Goal: Task Accomplishment & Management: Use online tool/utility

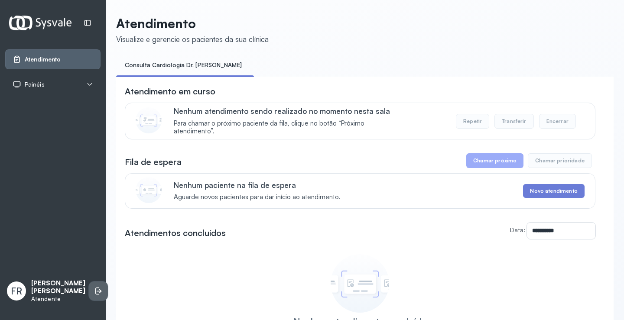
click at [89, 282] on li at bounding box center [98, 291] width 19 height 19
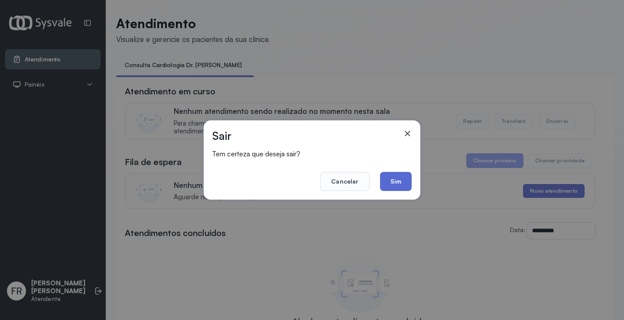
click at [392, 178] on button "Sim" at bounding box center [396, 181] width 32 height 19
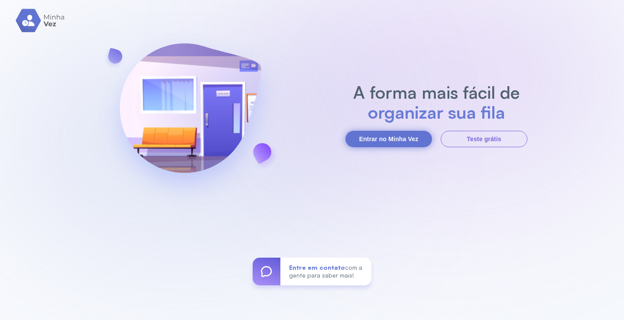
click at [385, 140] on button "Entrar no Minha Vez" at bounding box center [388, 139] width 87 height 16
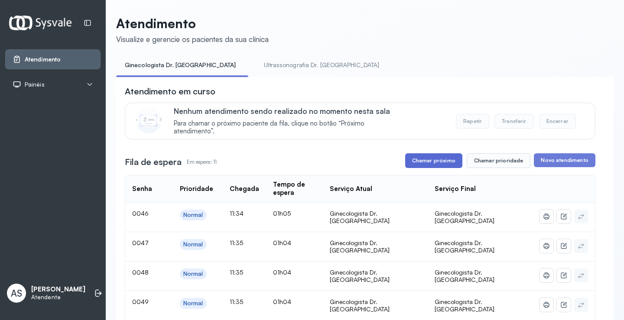
click at [433, 159] on button "Chamar próximo" at bounding box center [433, 160] width 57 height 15
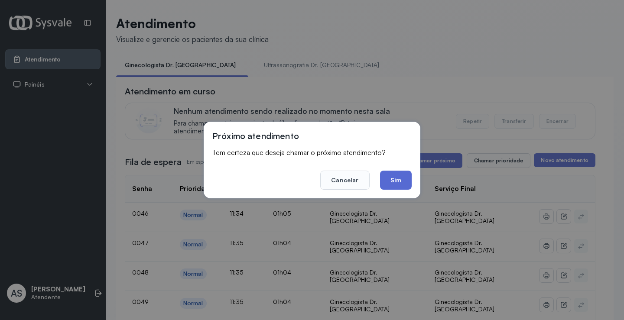
click at [393, 178] on button "Sim" at bounding box center [396, 180] width 32 height 19
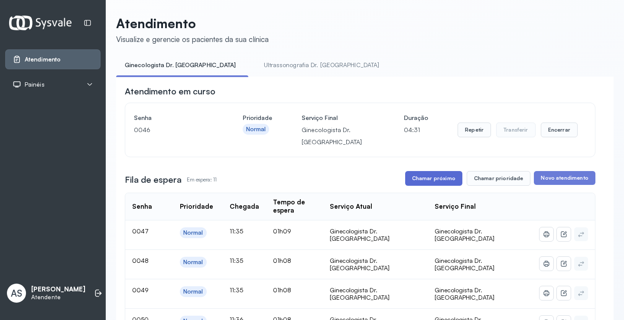
click at [437, 178] on button "Chamar próximo" at bounding box center [433, 178] width 57 height 15
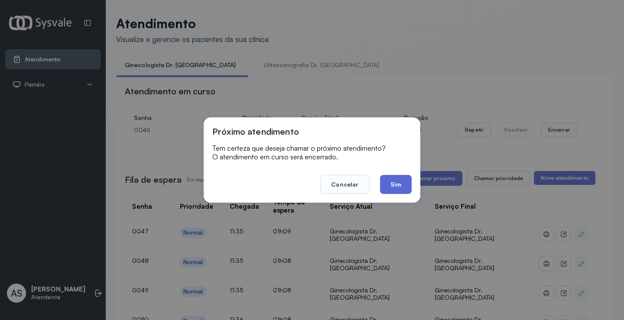
click at [398, 184] on button "Sim" at bounding box center [396, 184] width 32 height 19
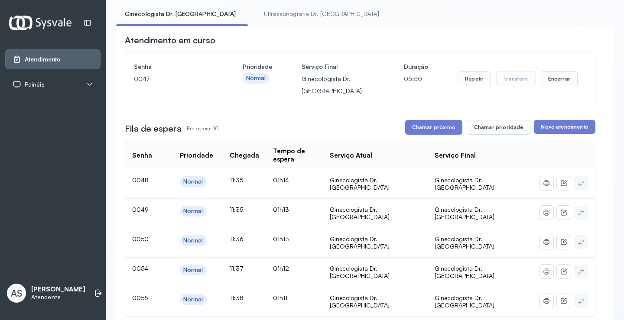
scroll to position [43, 0]
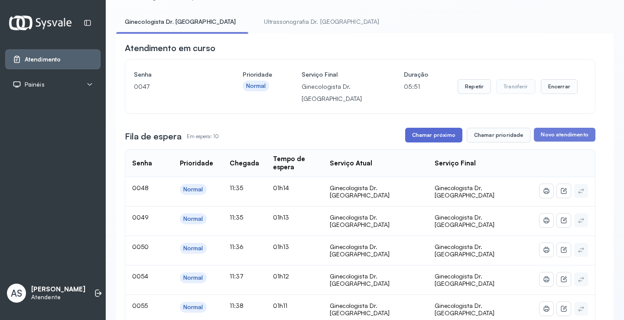
click at [430, 135] on button "Chamar próximo" at bounding box center [433, 135] width 57 height 15
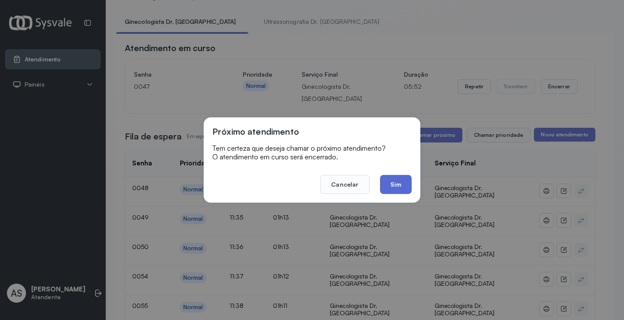
click at [392, 186] on button "Sim" at bounding box center [396, 184] width 32 height 19
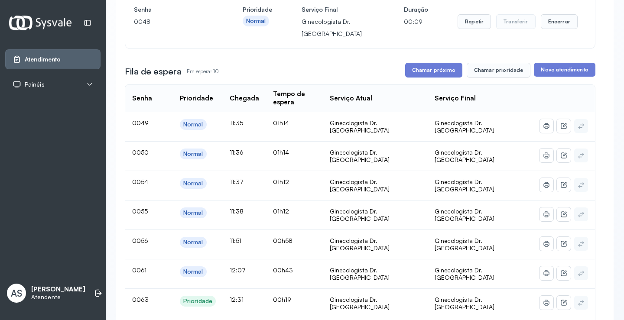
scroll to position [87, 0]
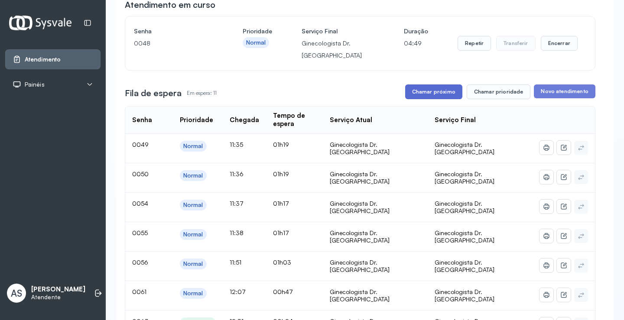
click at [431, 91] on button "Chamar próximo" at bounding box center [433, 92] width 57 height 15
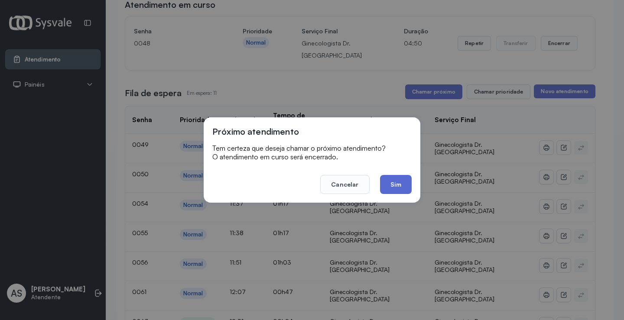
click at [390, 181] on button "Sim" at bounding box center [396, 184] width 32 height 19
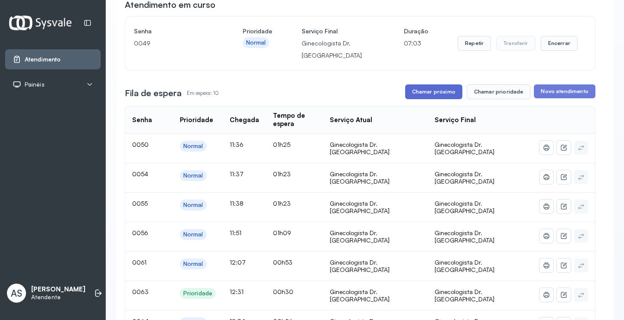
click at [434, 95] on button "Chamar próximo" at bounding box center [433, 92] width 57 height 15
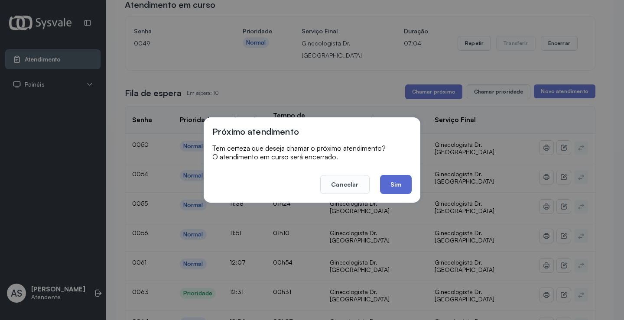
click at [391, 182] on button "Sim" at bounding box center [396, 184] width 32 height 19
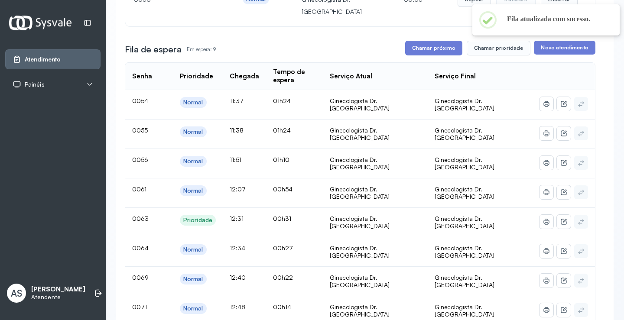
scroll to position [130, 0]
click at [505, 48] on button "Chamar prioridade" at bounding box center [499, 48] width 64 height 15
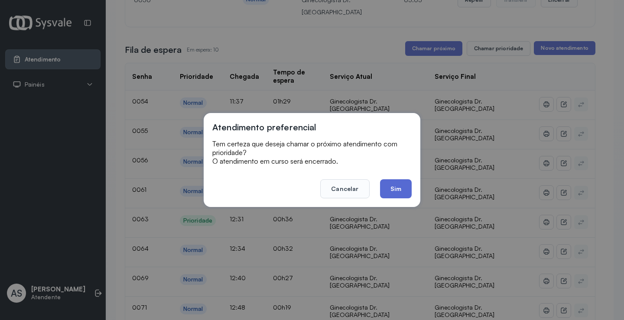
click at [401, 189] on button "Sim" at bounding box center [396, 188] width 32 height 19
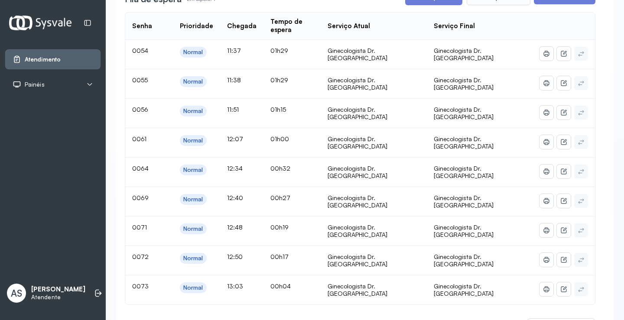
scroll to position [173, 0]
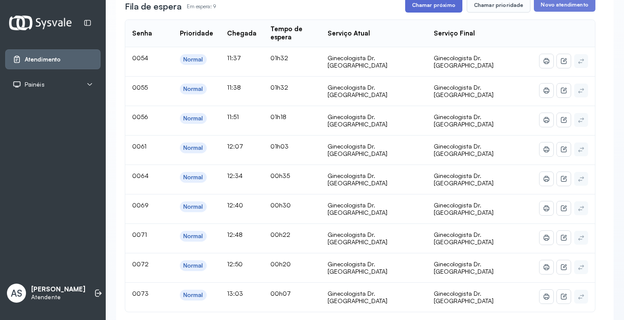
click at [422, 3] on button "Chamar próximo" at bounding box center [433, 5] width 57 height 15
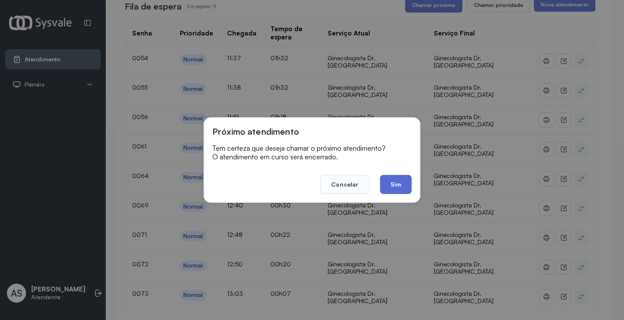
click at [398, 189] on button "Sim" at bounding box center [396, 184] width 32 height 19
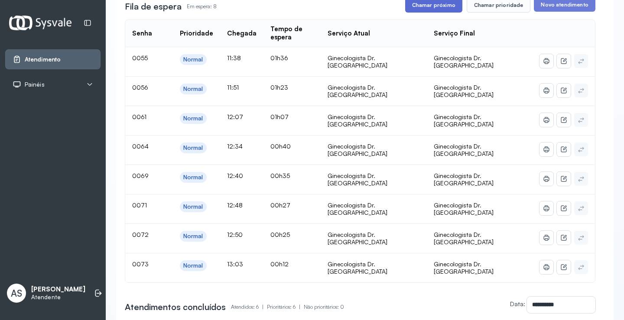
click at [435, 7] on button "Chamar próximo" at bounding box center [433, 5] width 57 height 15
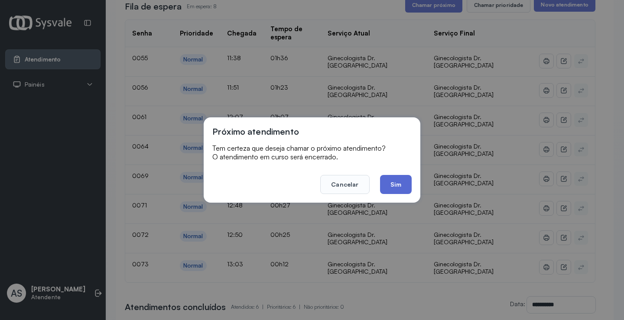
click at [392, 190] on button "Sim" at bounding box center [396, 184] width 32 height 19
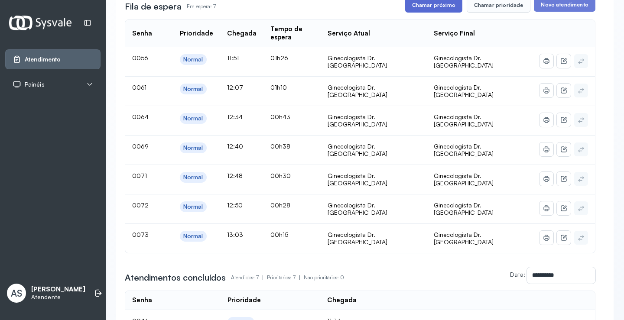
click at [436, 8] on button "Chamar próximo" at bounding box center [433, 5] width 57 height 15
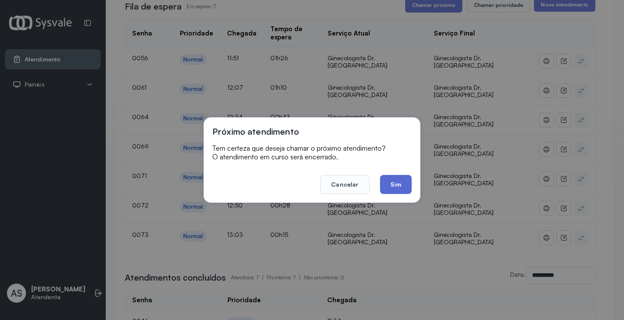
click at [395, 184] on button "Sim" at bounding box center [396, 184] width 32 height 19
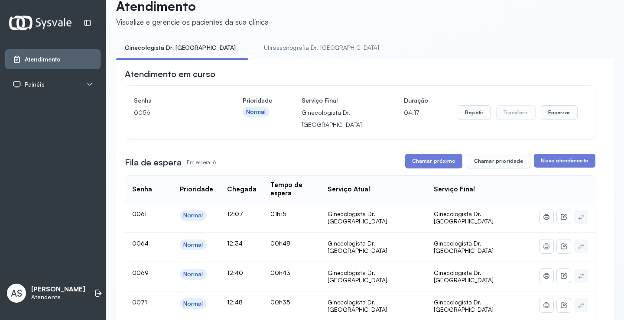
scroll to position [147, 0]
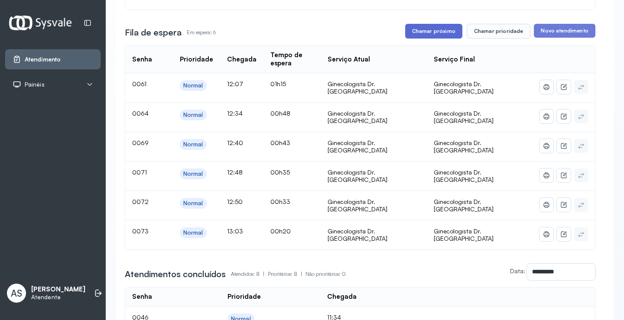
click at [430, 29] on button "Chamar próximo" at bounding box center [433, 31] width 57 height 15
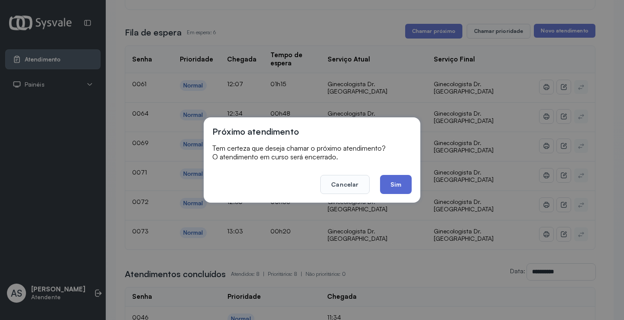
click at [393, 186] on button "Sim" at bounding box center [396, 184] width 32 height 19
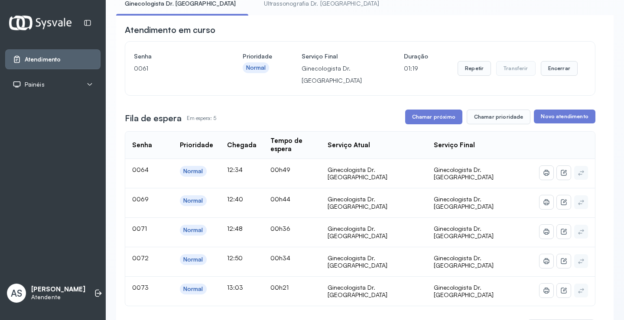
scroll to position [61, 0]
click at [468, 69] on button "Repetir" at bounding box center [474, 69] width 33 height 15
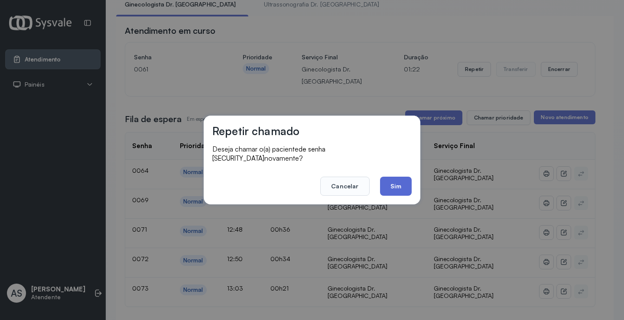
click at [392, 177] on button "Sim" at bounding box center [396, 186] width 32 height 19
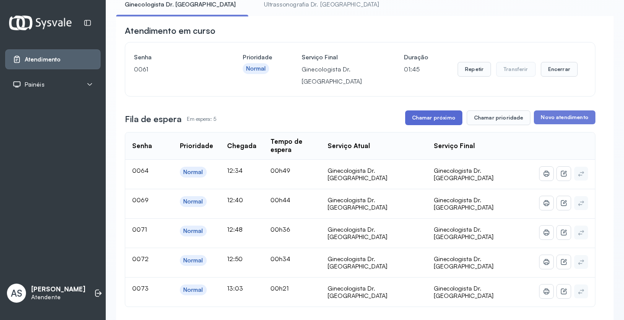
click at [440, 116] on button "Chamar próximo" at bounding box center [433, 118] width 57 height 15
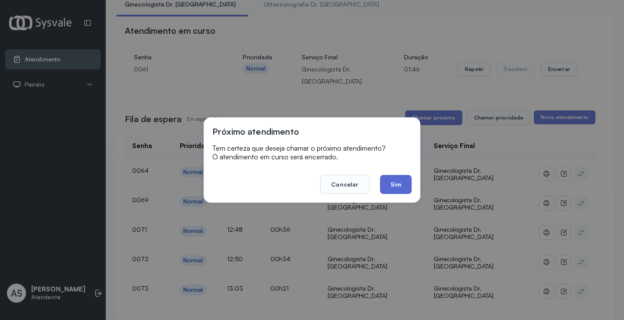
click at [386, 179] on button "Sim" at bounding box center [396, 184] width 32 height 19
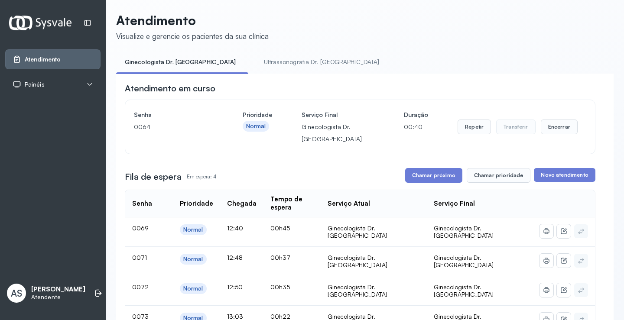
scroll to position [0, 0]
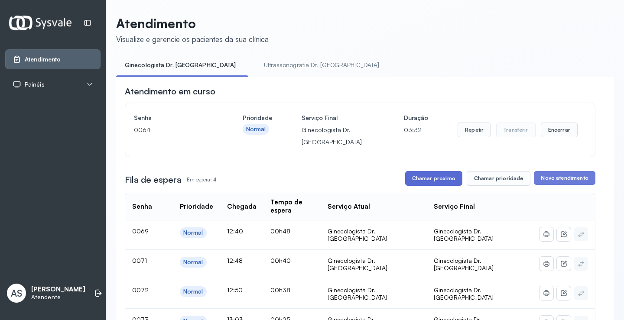
click at [432, 176] on button "Chamar próximo" at bounding box center [433, 178] width 57 height 15
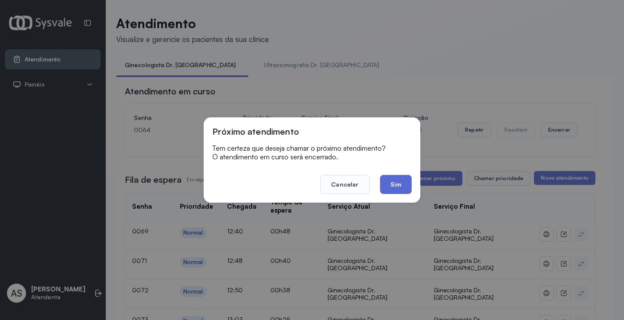
click at [391, 180] on button "Sim" at bounding box center [396, 184] width 32 height 19
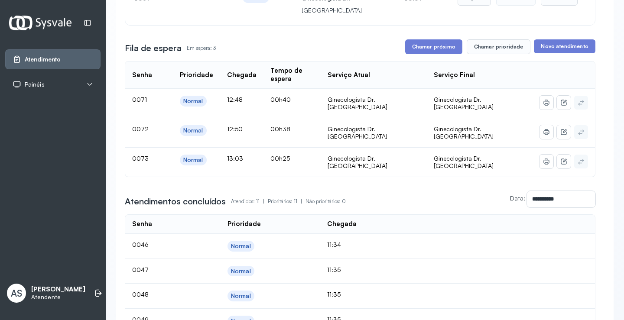
scroll to position [8, 0]
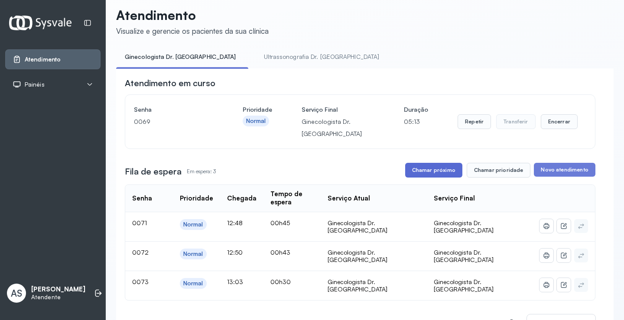
click at [440, 171] on button "Chamar próximo" at bounding box center [433, 170] width 57 height 15
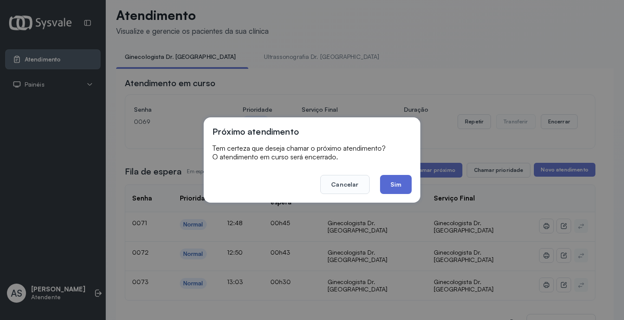
click at [392, 180] on button "Sim" at bounding box center [396, 184] width 32 height 19
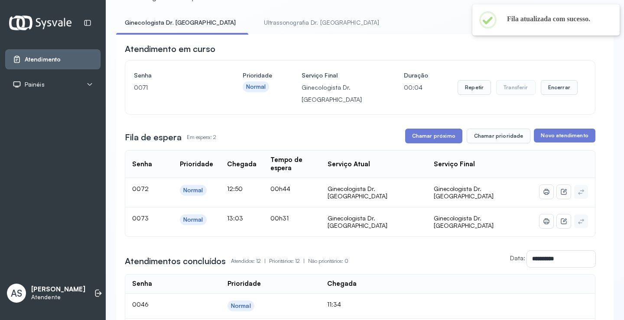
scroll to position [95, 0]
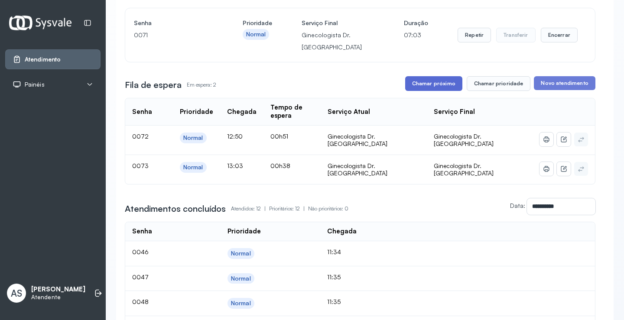
click at [432, 83] on button "Chamar próximo" at bounding box center [433, 83] width 57 height 15
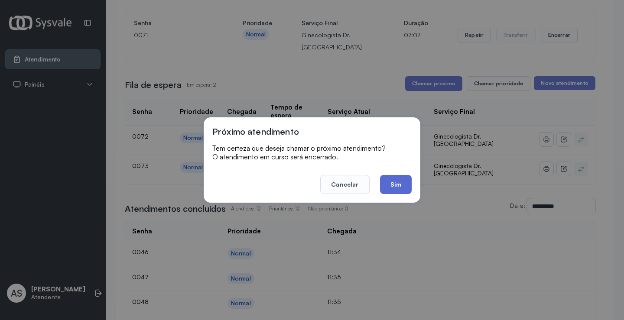
click at [394, 185] on button "Sim" at bounding box center [396, 184] width 32 height 19
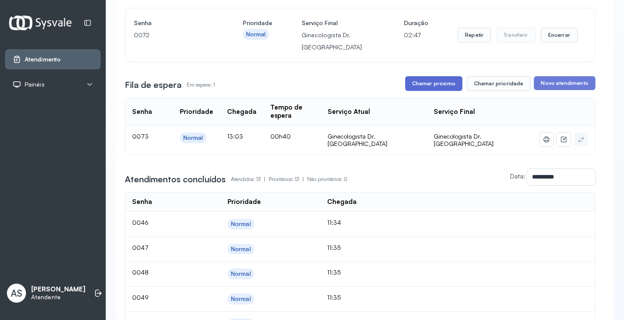
click at [446, 85] on button "Chamar próximo" at bounding box center [433, 83] width 57 height 15
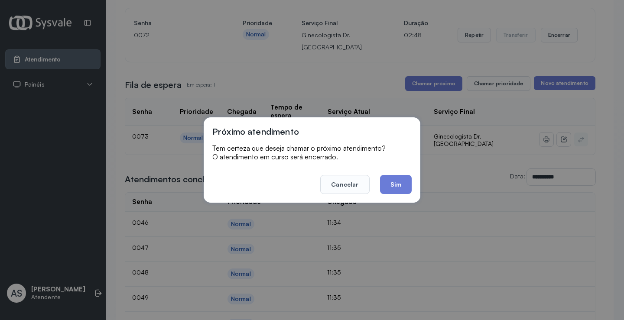
click at [394, 184] on button "Sim" at bounding box center [396, 184] width 32 height 19
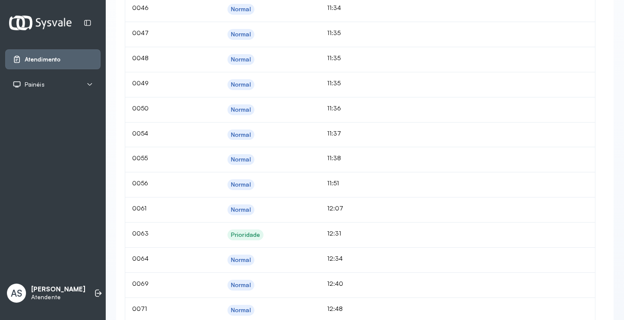
scroll to position [403, 0]
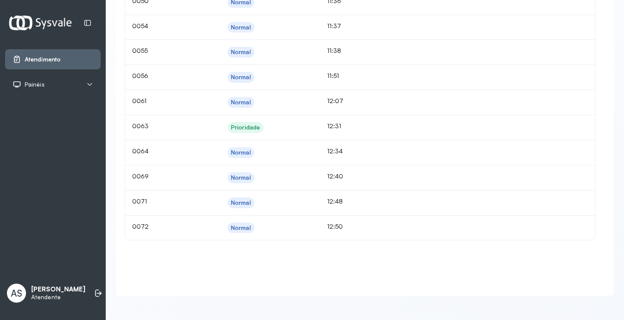
click at [407, 108] on td at bounding box center [501, 102] width 188 height 25
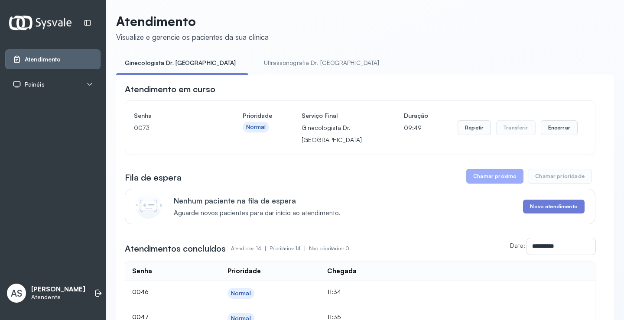
scroll to position [0, 0]
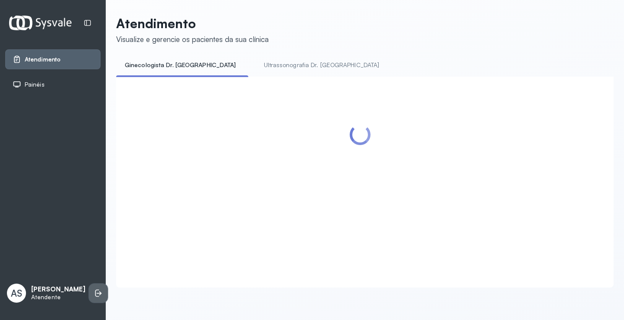
click at [94, 291] on icon at bounding box center [98, 293] width 9 height 9
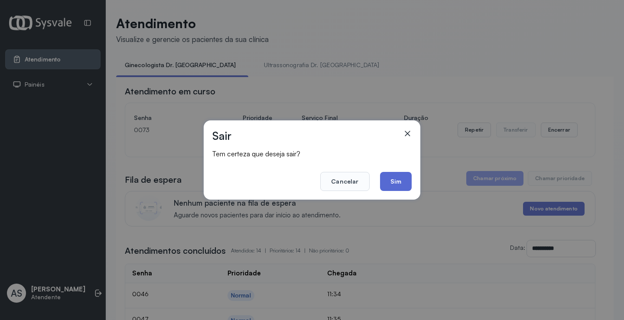
click at [389, 178] on button "Sim" at bounding box center [396, 181] width 32 height 19
